Goal: Communication & Community: Share content

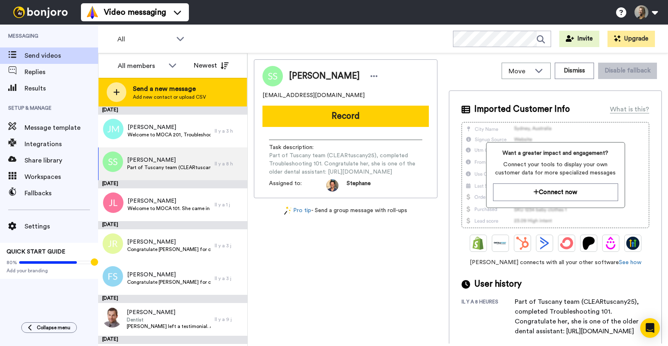
click at [139, 90] on span "Send a new message" at bounding box center [169, 89] width 73 height 10
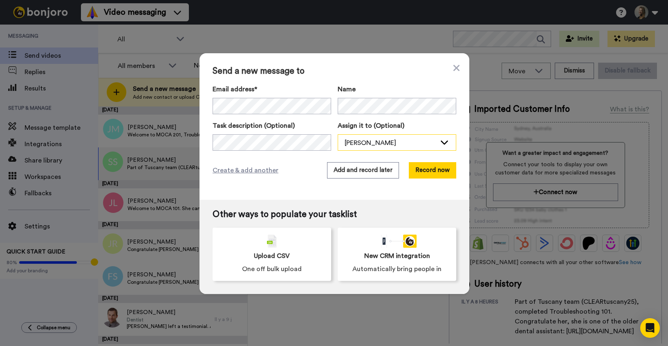
click at [352, 148] on div "[PERSON_NAME]" at bounding box center [397, 143] width 118 height 16
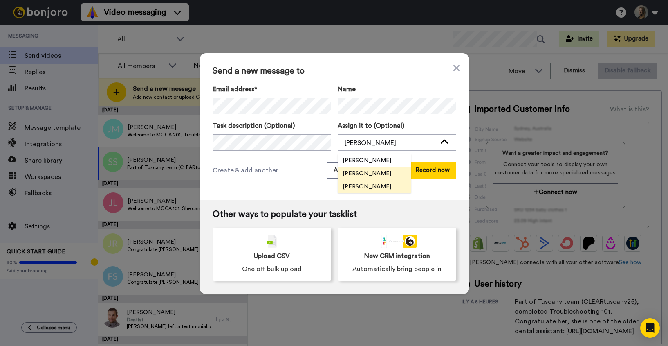
click at [356, 182] on span "[PERSON_NAME]" at bounding box center [367, 186] width 58 height 8
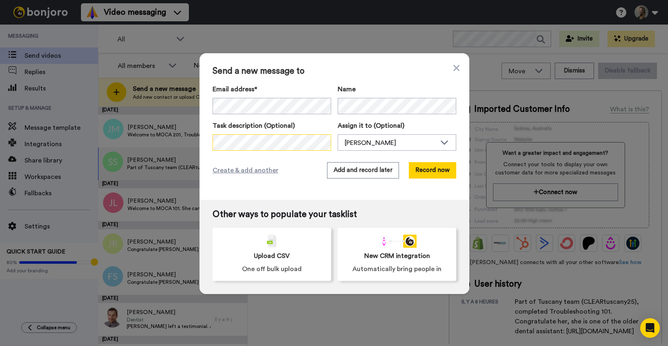
scroll to position [0, 673]
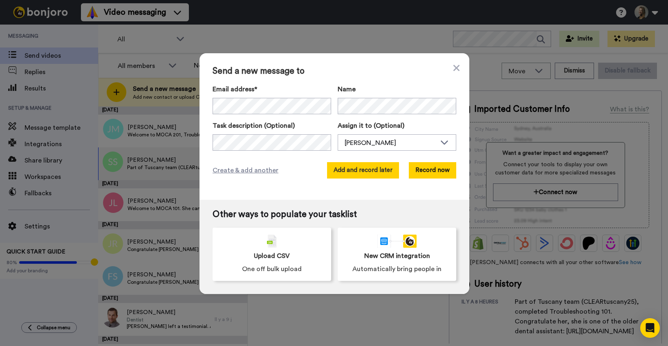
click at [358, 166] on button "Add and record later" at bounding box center [363, 170] width 72 height 16
